Goal: Task Accomplishment & Management: Complete application form

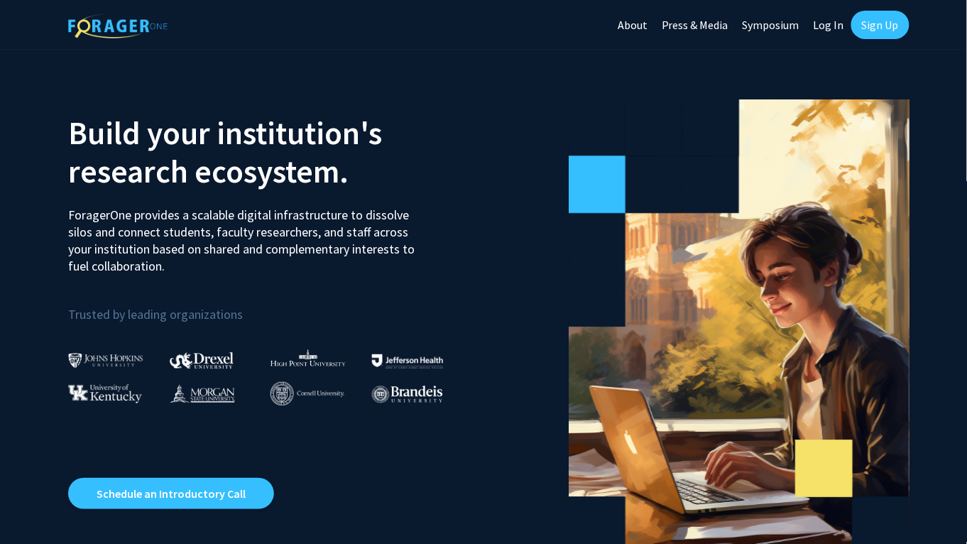
click at [884, 28] on link "Sign Up" at bounding box center [880, 25] width 58 height 28
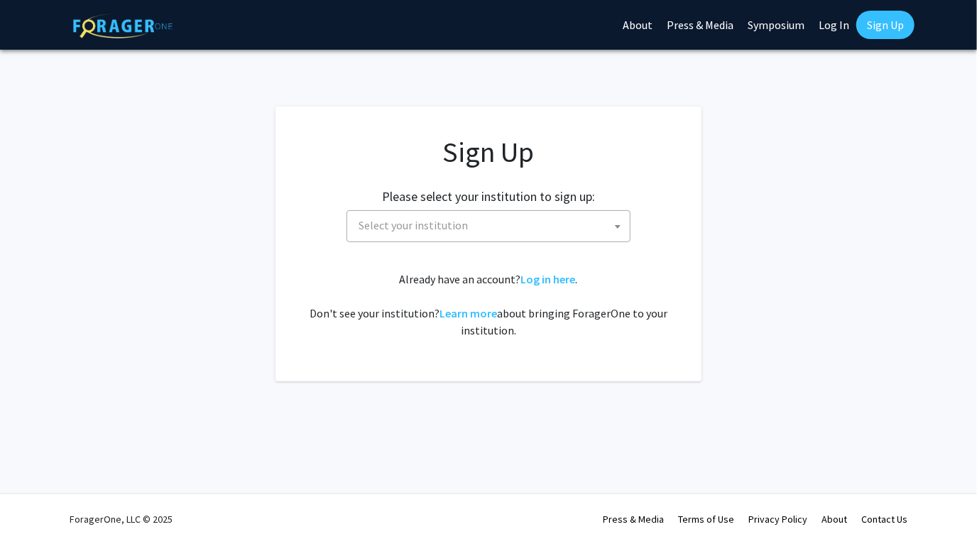
click at [550, 227] on span "Select your institution" at bounding box center [491, 225] width 277 height 29
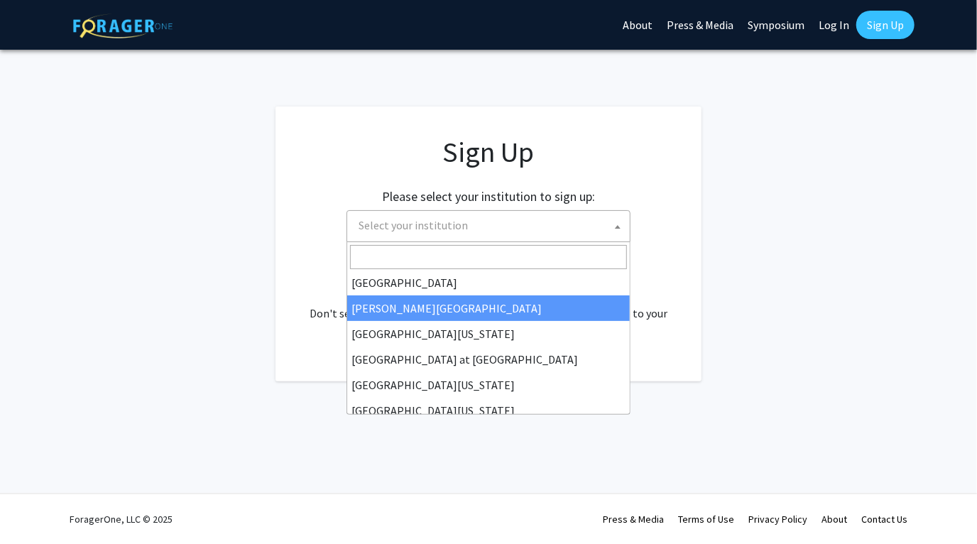
scroll to position [496, 0]
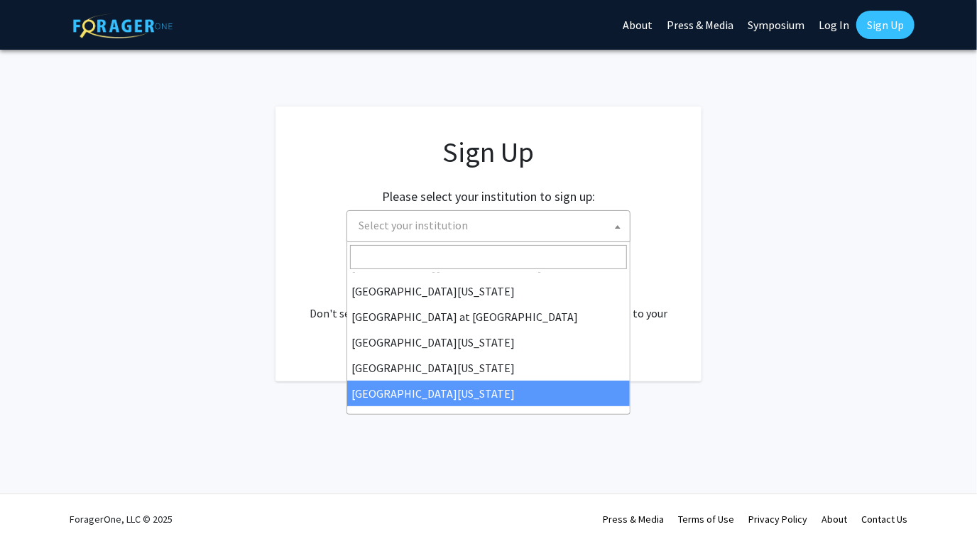
select select "33"
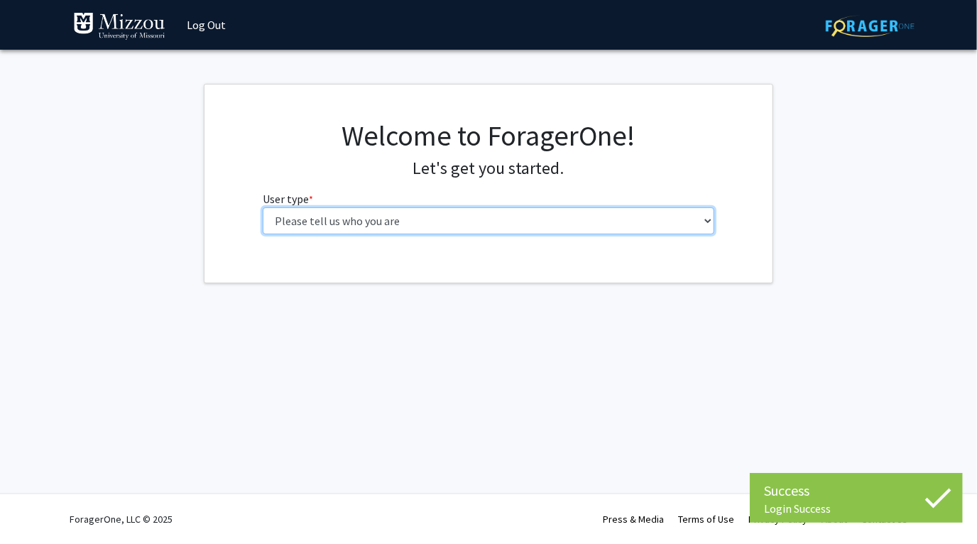
click at [553, 219] on select "Please tell us who you are Undergraduate Student Master's Student Doctoral Cand…" at bounding box center [489, 220] width 452 height 27
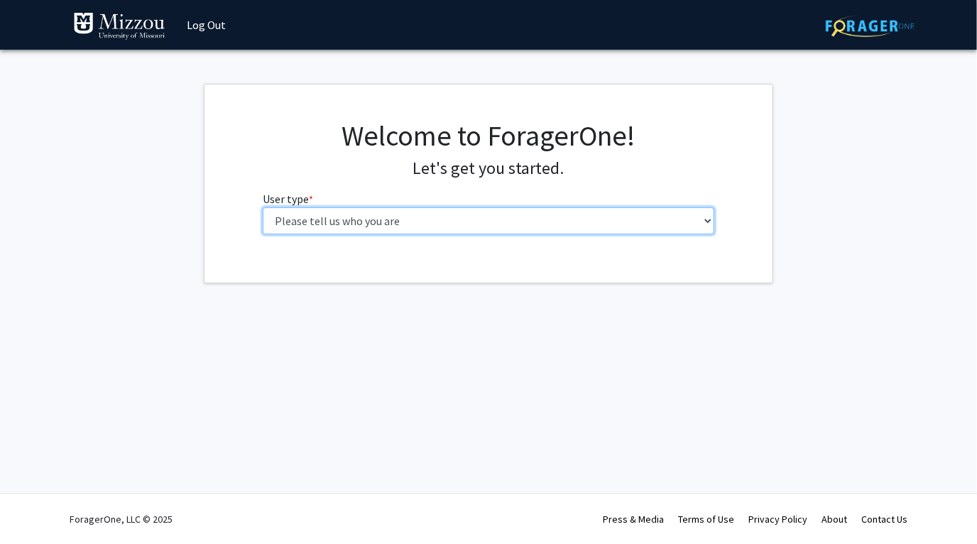
select select "5: faculty"
click at [263, 207] on select "Please tell us who you are Undergraduate Student Master's Student Doctoral Cand…" at bounding box center [489, 220] width 452 height 27
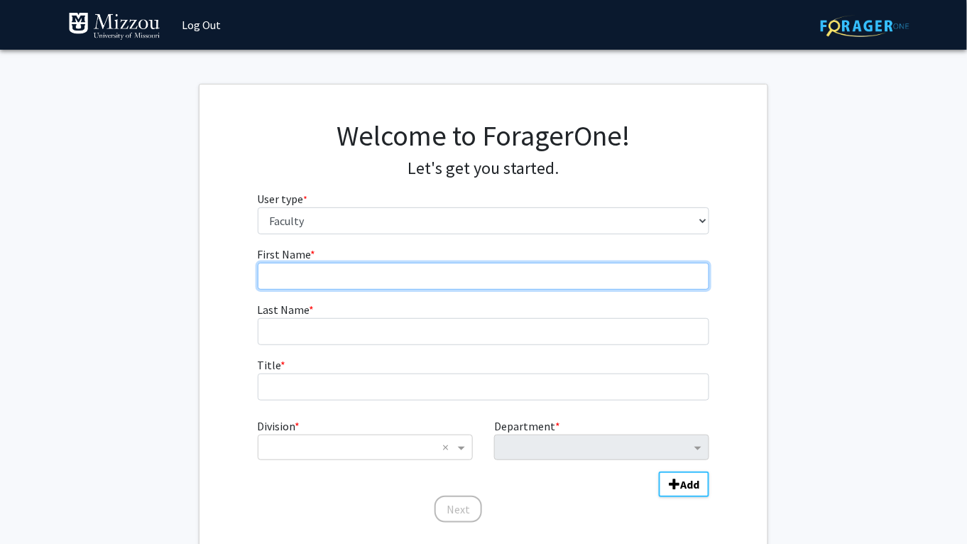
click at [459, 280] on input "First Name * required" at bounding box center [484, 276] width 452 height 27
type input "Zheng"
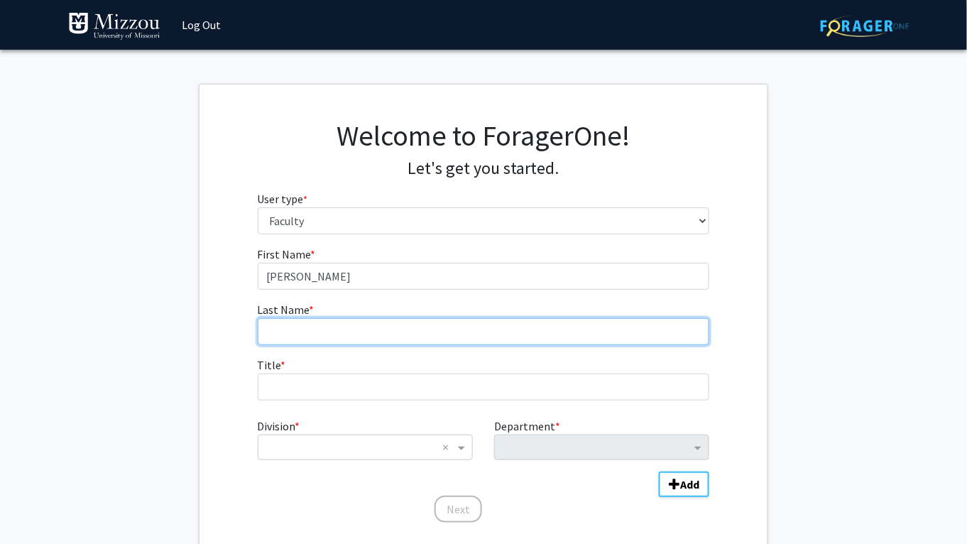
type input "Yan"
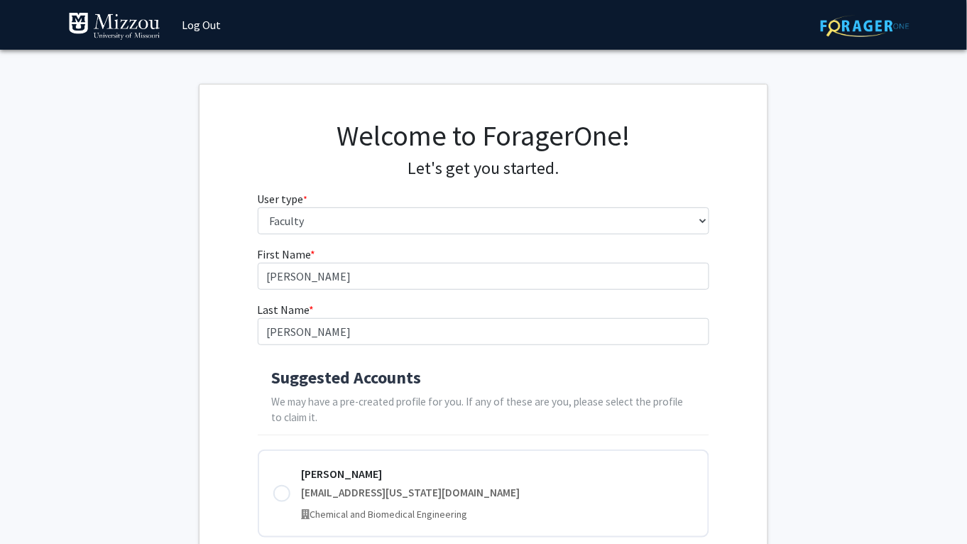
click at [417, 381] on h4 "Suggested Accounts" at bounding box center [484, 378] width 424 height 21
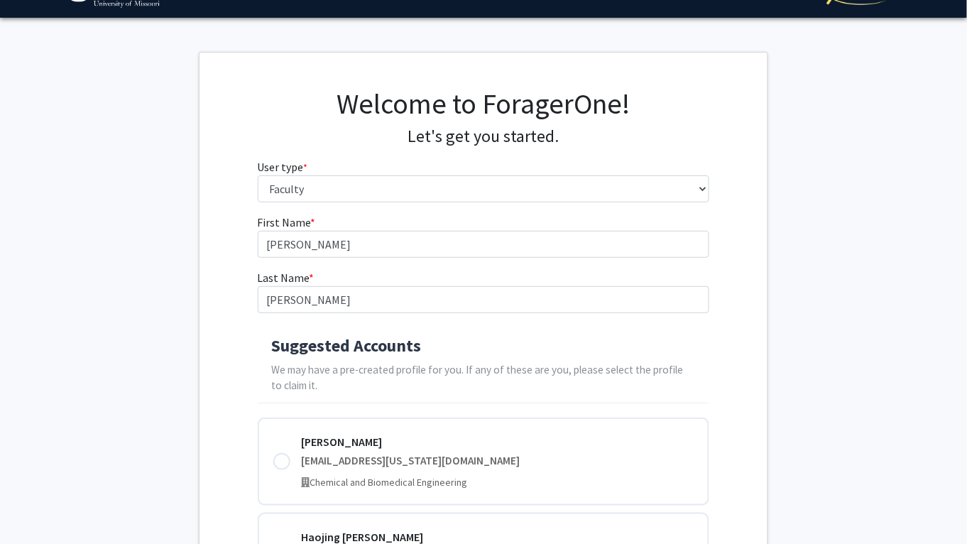
scroll to position [166, 0]
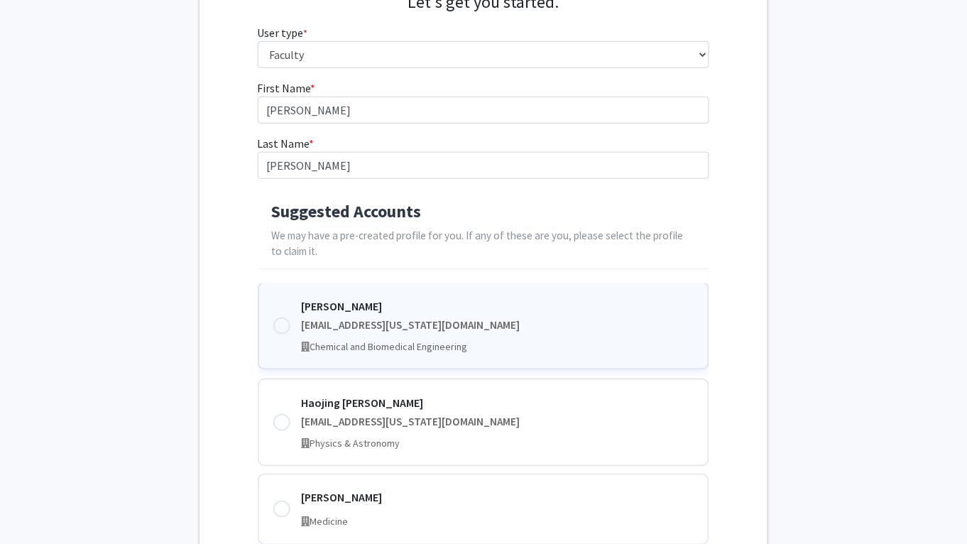
click at [285, 329] on div at bounding box center [281, 325] width 17 height 17
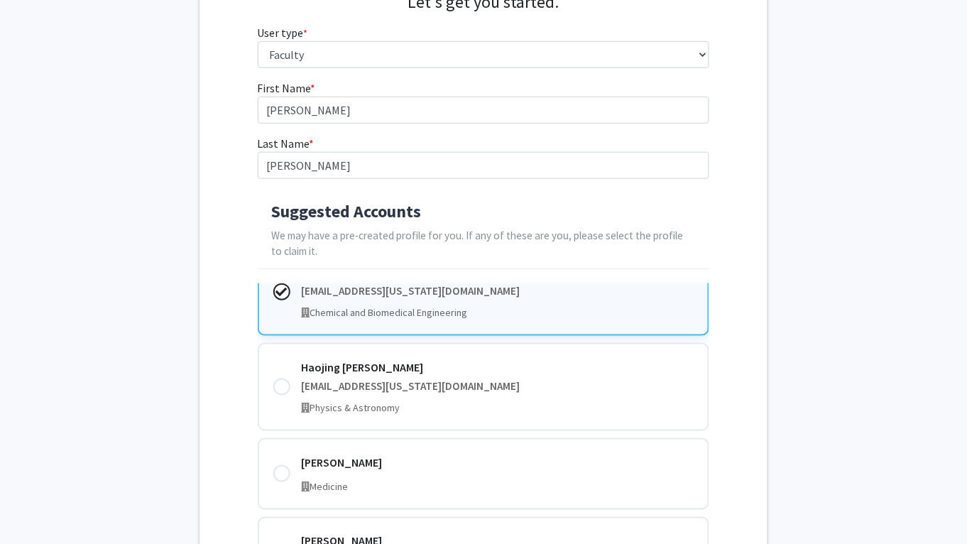
scroll to position [419, 0]
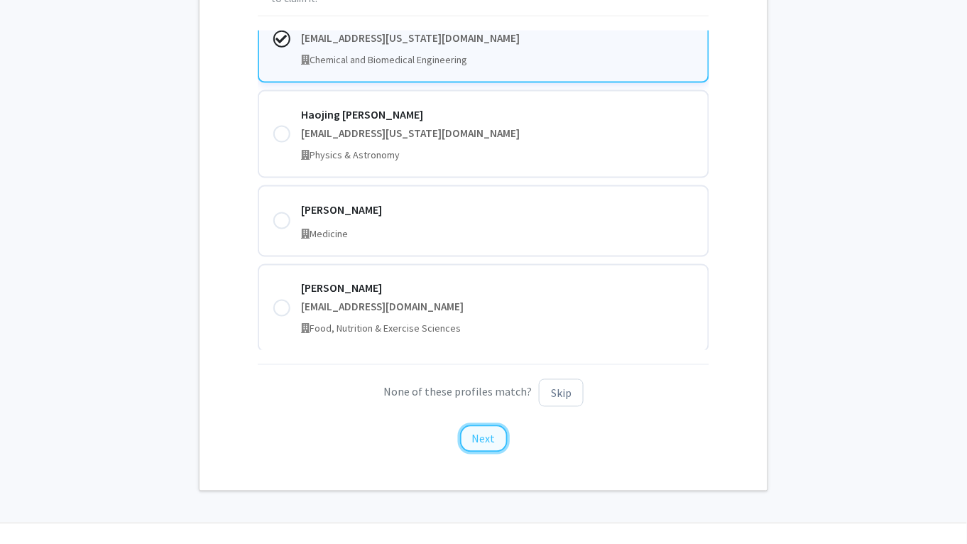
click at [486, 437] on button "Next" at bounding box center [484, 438] width 48 height 27
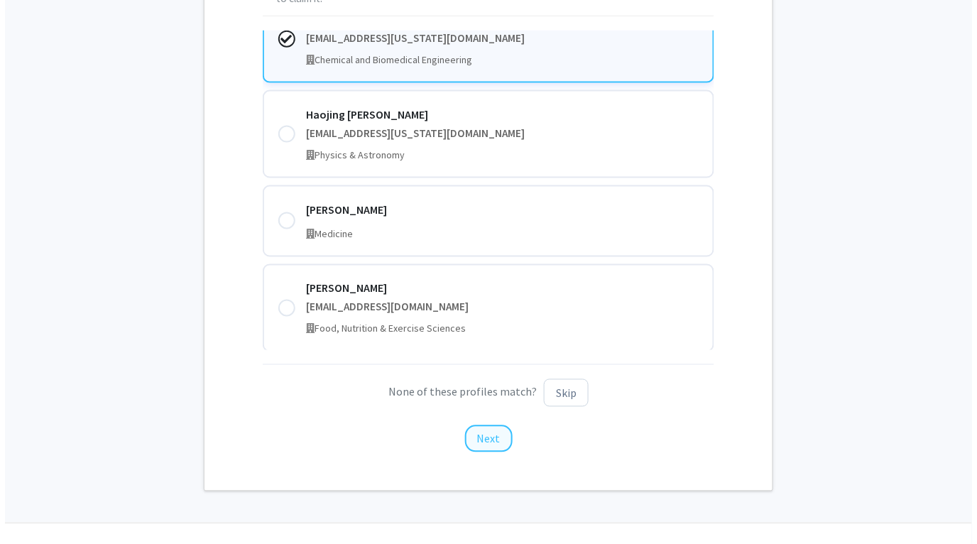
scroll to position [0, 0]
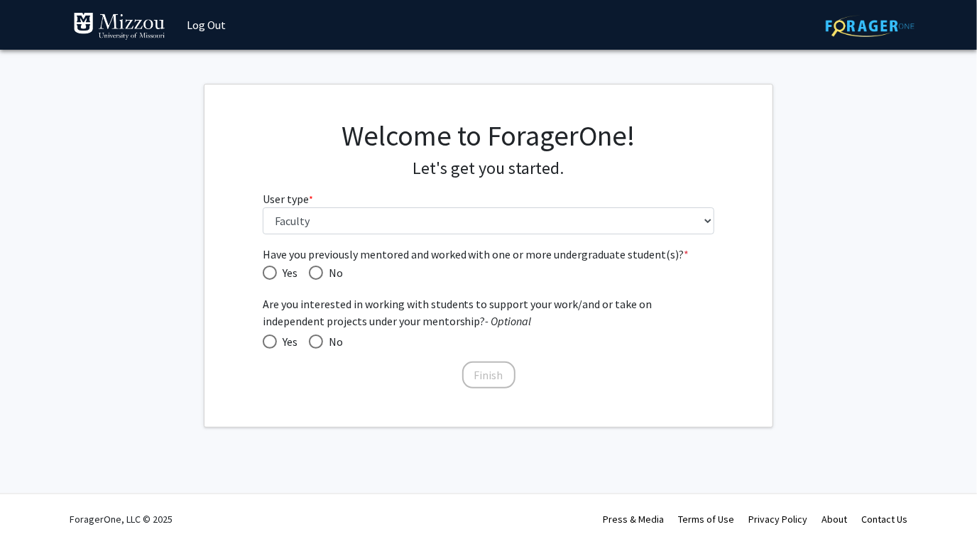
click at [269, 275] on span "Have you previously mentored and worked with one or more undergraduate student(…" at bounding box center [270, 273] width 14 height 14
click at [269, 275] on input "Yes" at bounding box center [270, 273] width 14 height 14
radio input "true"
click at [273, 340] on span at bounding box center [270, 341] width 14 height 14
click at [273, 340] on input "Yes" at bounding box center [270, 341] width 14 height 14
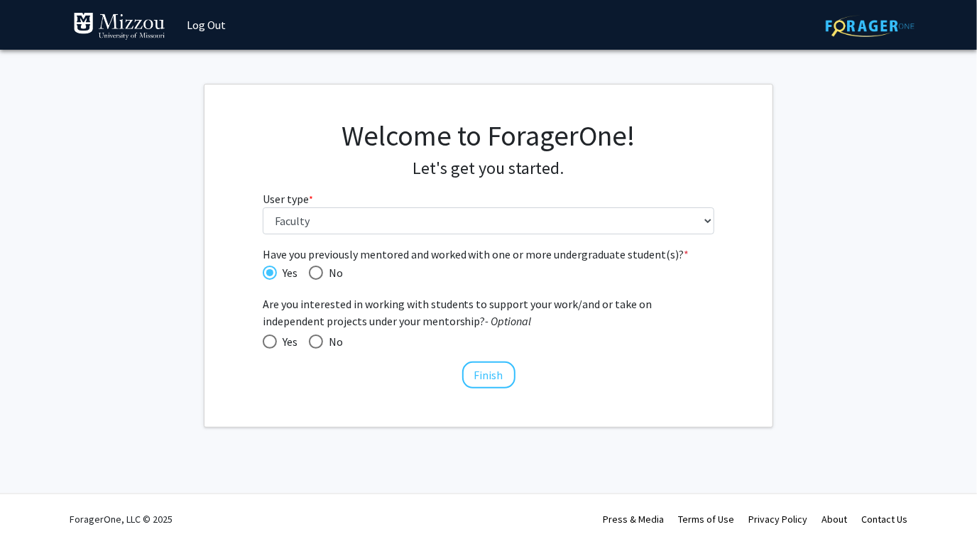
radio input "true"
click at [476, 374] on button "Finish" at bounding box center [488, 374] width 53 height 27
